Goal: Task Accomplishment & Management: Manage account settings

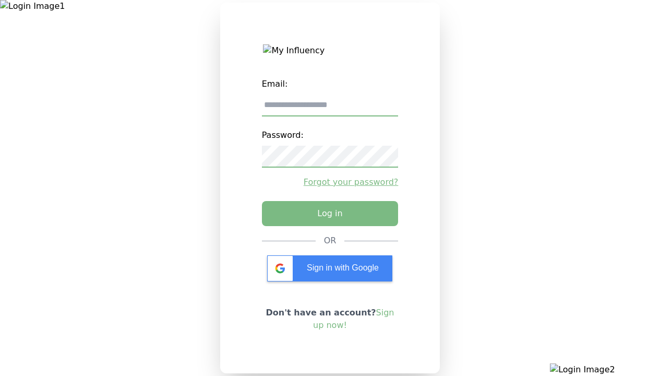
click at [330, 109] on input "email" at bounding box center [330, 105] width 137 height 22
type input "**********"
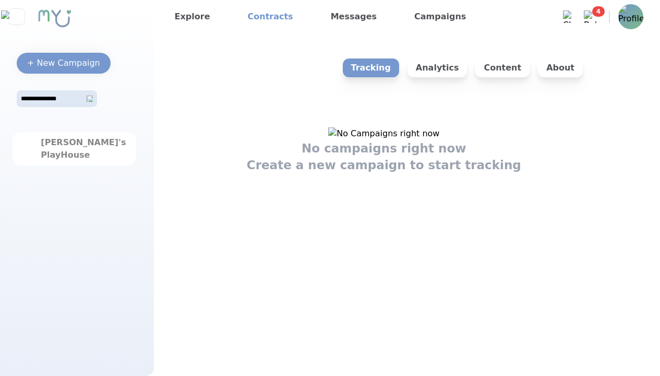
click at [262, 17] on link "Contracts" at bounding box center [271, 16] width 54 height 17
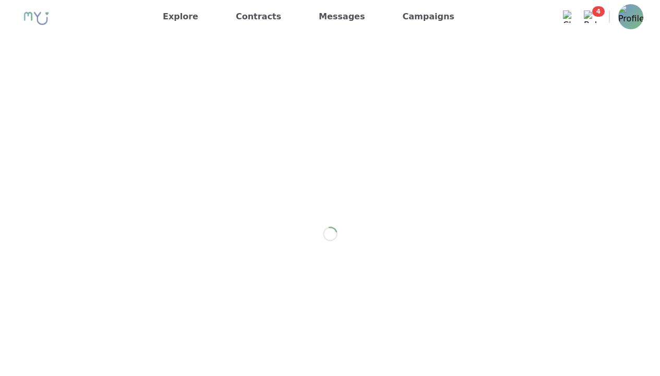
scroll to position [196, 0]
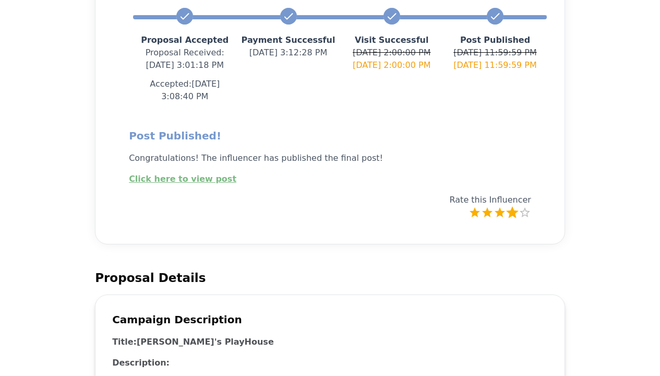
click at [512, 206] on label "4 Stars" at bounding box center [512, 212] width 13 height 13
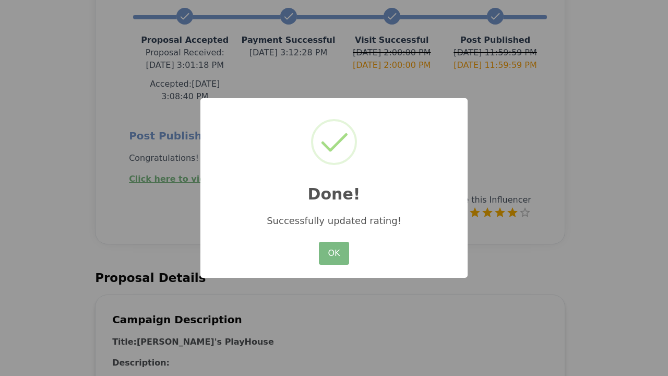
click at [334, 254] on button "OK" at bounding box center [334, 253] width 30 height 23
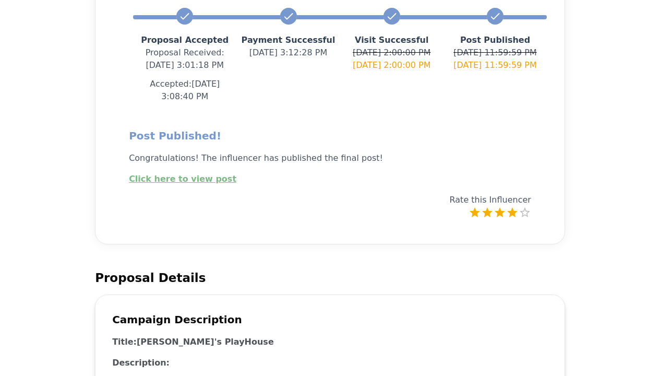
click at [175, 174] on link "Click here to view post" at bounding box center [182, 179] width 107 height 10
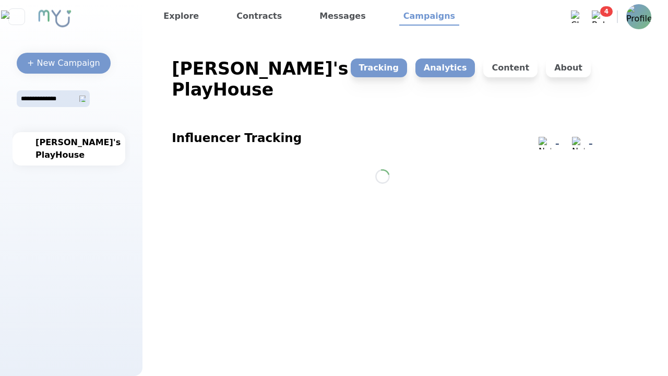
click at [454, 68] on p "Analytics" at bounding box center [445, 67] width 60 height 19
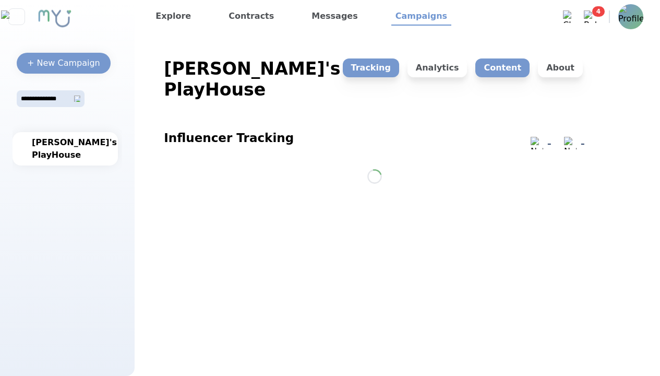
click at [507, 68] on p "Content" at bounding box center [502, 67] width 54 height 19
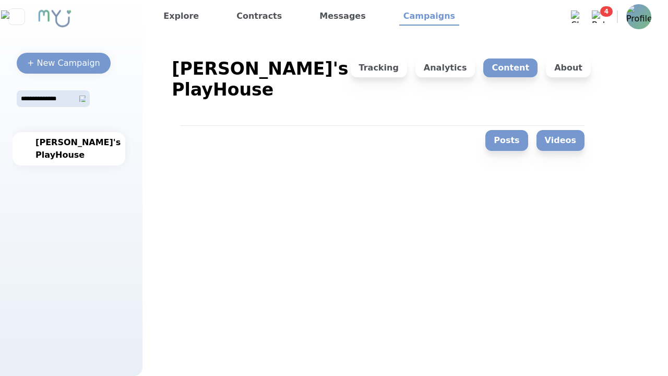
click at [563, 130] on button "Videos" at bounding box center [560, 140] width 48 height 21
